Goal: Entertainment & Leisure: Consume media (video, audio)

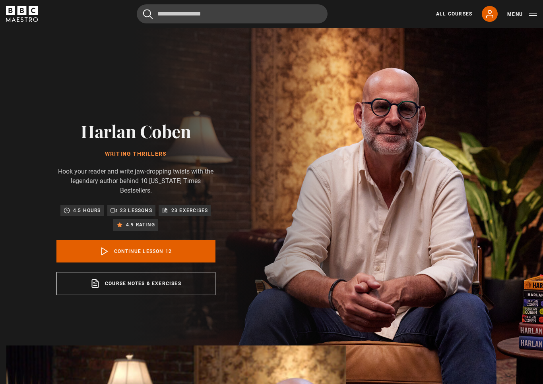
scroll to position [10, 0]
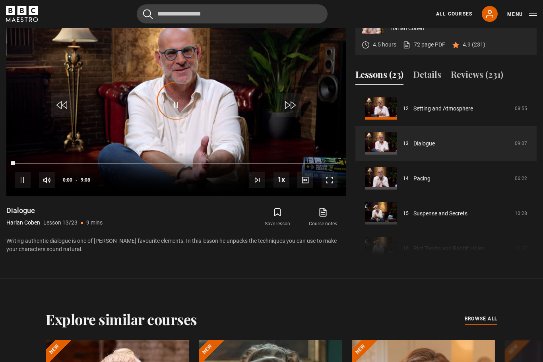
click at [335, 188] on span "Video Player" at bounding box center [330, 180] width 16 height 16
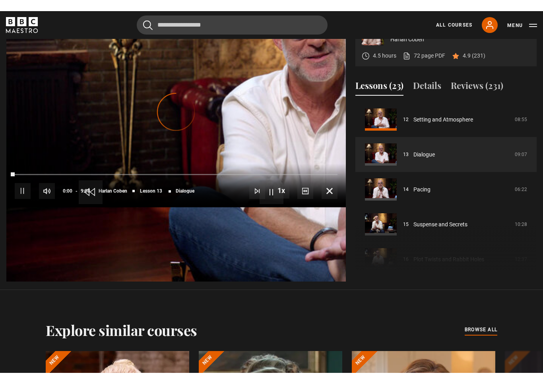
scroll to position [10, 0]
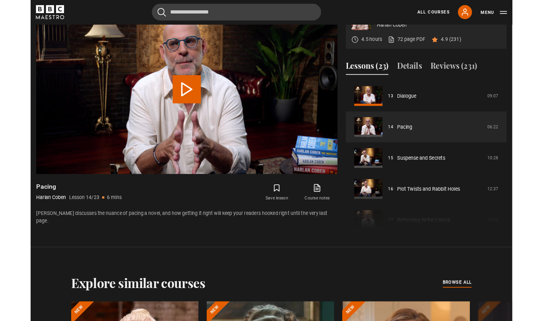
scroll to position [392, 0]
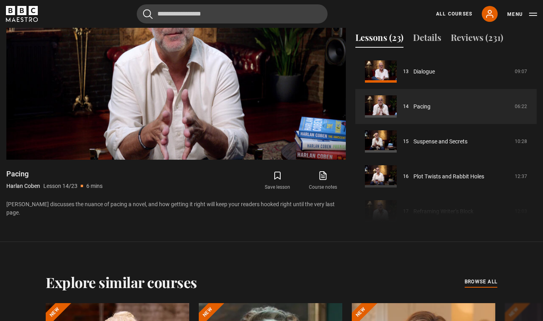
click at [342, 160] on div "10s Skip Back 10 seconds Pause 10s Skip Forward 10 seconds Loaded : 1.28% Pause…" at bounding box center [175, 138] width 339 height 44
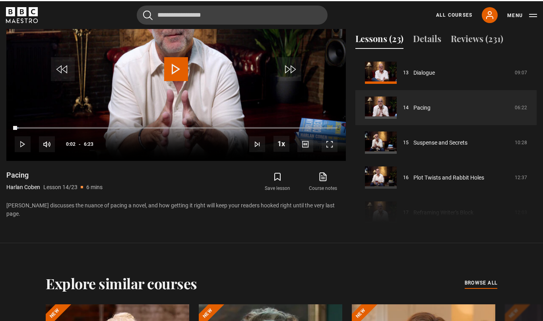
click at [337, 151] on span "Video Player" at bounding box center [330, 143] width 16 height 16
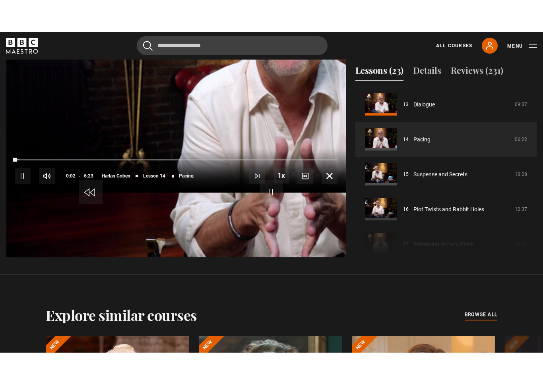
scroll to position [10, 0]
